Goal: Task Accomplishment & Management: Use online tool/utility

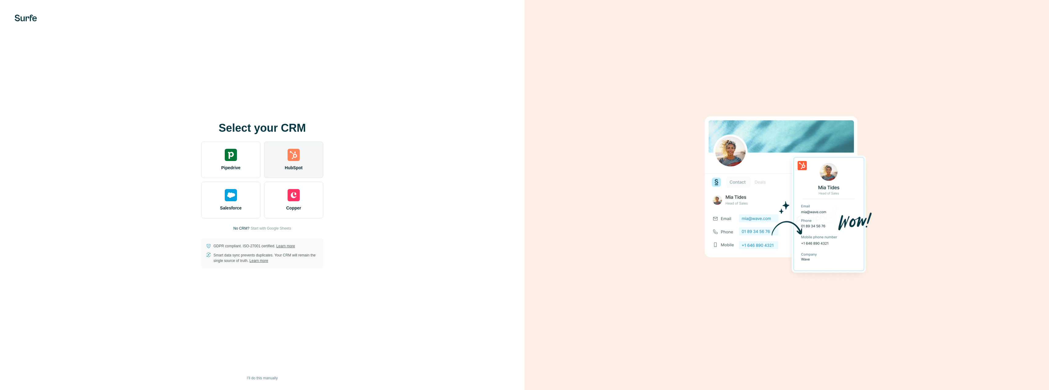
click at [283, 153] on div "HubSpot" at bounding box center [293, 159] width 59 height 37
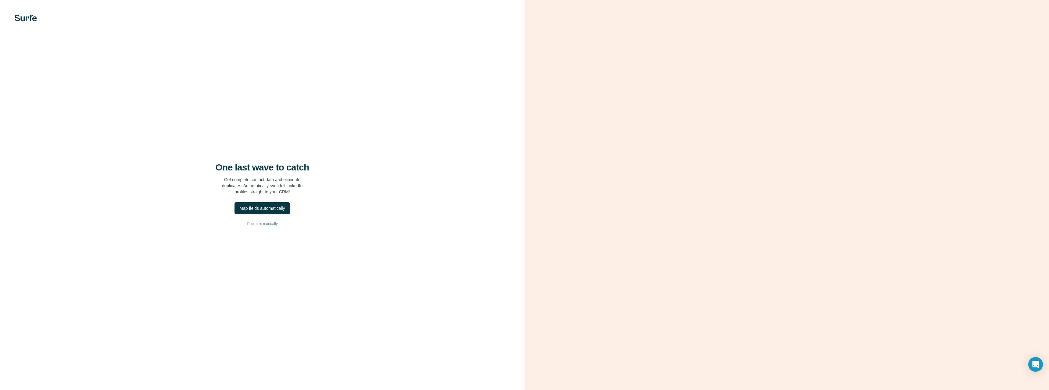
click at [365, 74] on div "One last wave to catch Get complete contact data and eliminate duplicates. Auto…" at bounding box center [262, 195] width 525 height 390
click at [270, 208] on div "Map fields automatically" at bounding box center [261, 208] width 45 height 6
click at [104, 345] on span "Close" at bounding box center [100, 348] width 11 height 6
click at [102, 372] on span "Dismiss" at bounding box center [100, 375] width 15 height 6
click at [261, 224] on span "I’ll do this manually" at bounding box center [262, 223] width 31 height 5
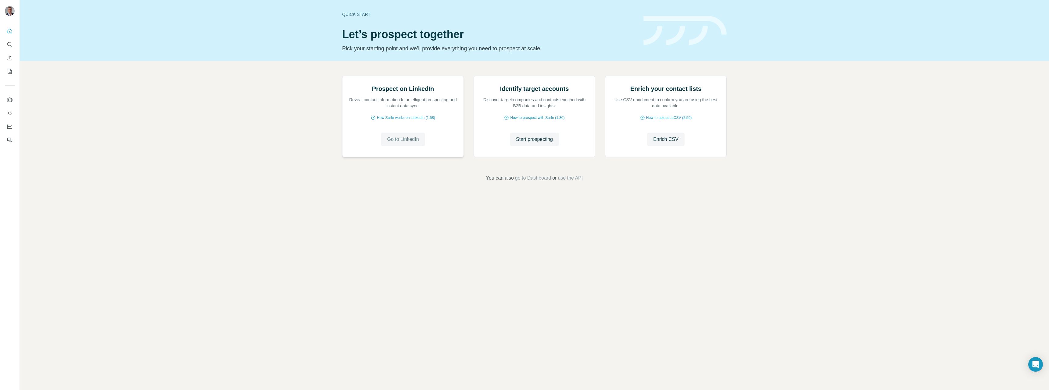
click at [410, 143] on span "Go to LinkedIn" at bounding box center [403, 139] width 32 height 7
